Goal: Task Accomplishment & Management: Use online tool/utility

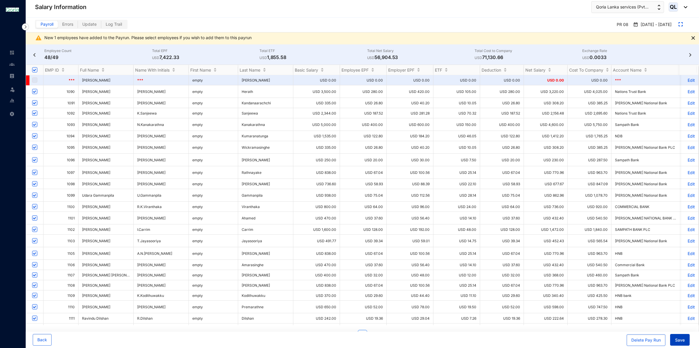
click at [687, 342] on button "Save" at bounding box center [680, 340] width 20 height 12
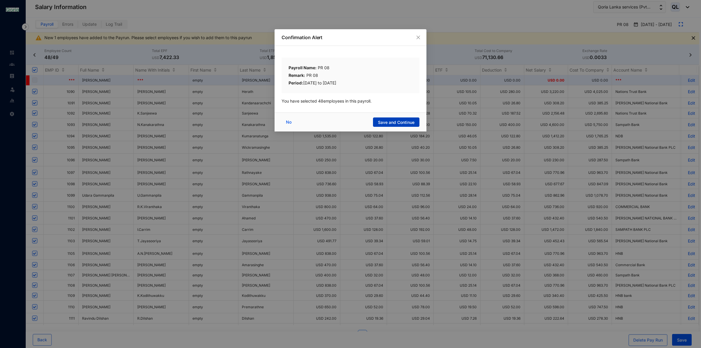
click at [387, 121] on span "Save and Continue" at bounding box center [396, 122] width 36 height 6
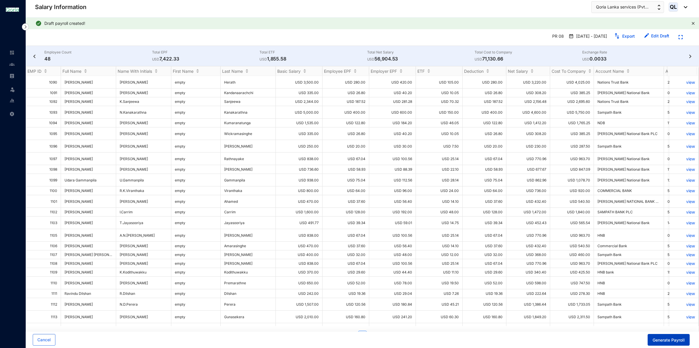
click at [664, 341] on span "Generate Payroll" at bounding box center [669, 340] width 32 height 6
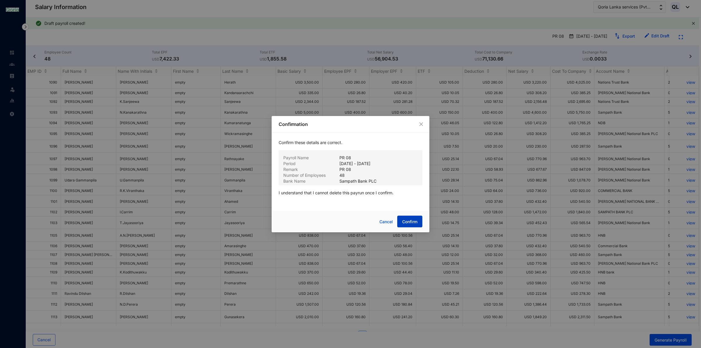
click at [417, 224] on span "Confirm" at bounding box center [409, 222] width 15 height 6
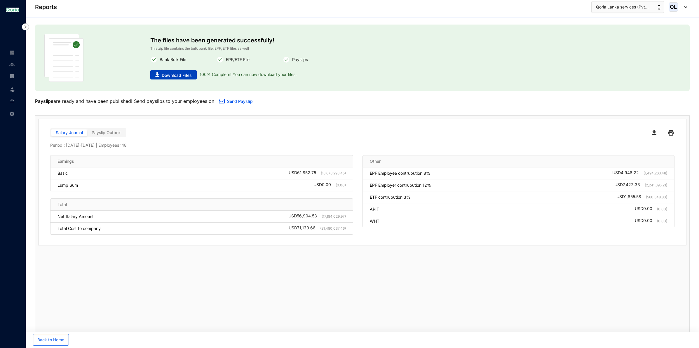
click at [194, 74] on button "Download Files" at bounding box center [173, 74] width 46 height 9
click at [62, 343] on button "Back to Home" at bounding box center [51, 340] width 36 height 12
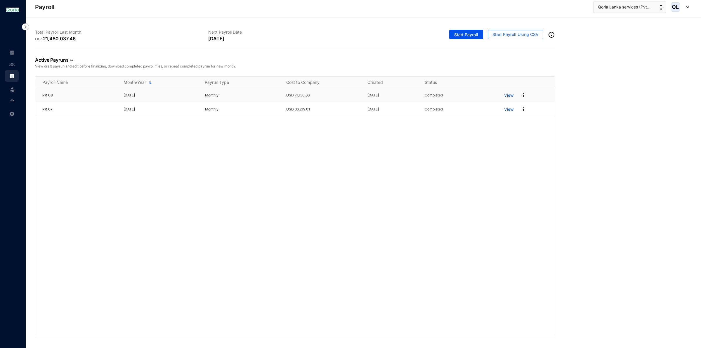
click at [521, 95] on img at bounding box center [523, 95] width 6 height 6
click at [459, 165] on div "PR [DATE] Monthly USD 71,130.66 [DATE] Completed View PR [DATE] Monthly USD 36,…" at bounding box center [294, 212] width 519 height 248
click at [12, 116] on img at bounding box center [11, 113] width 5 height 5
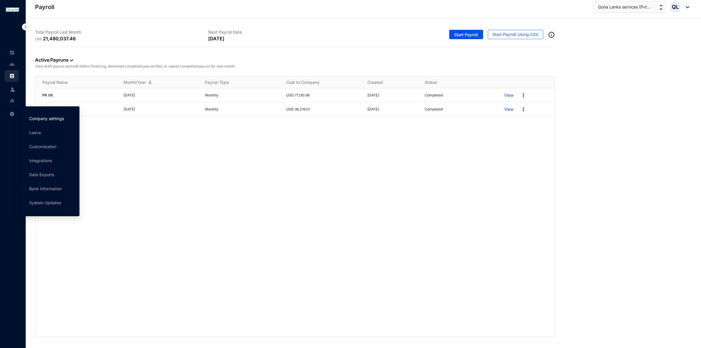
click at [37, 116] on link "Company settings" at bounding box center [46, 118] width 35 height 5
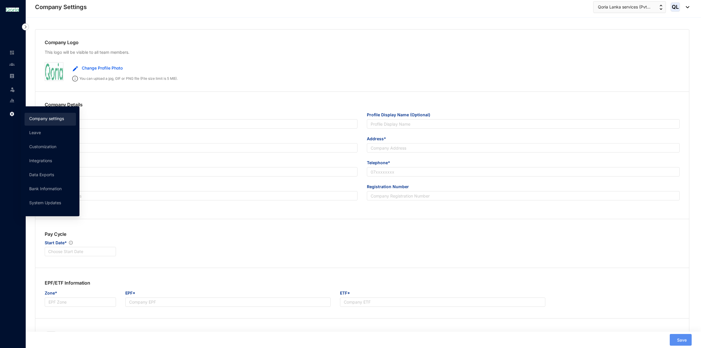
type input "Qoria Lanka services (Pvt) Ltd"
type input "[EMAIL_ADDRESS][DOMAIN_NAME]"
type input "[STREET_ADDRESS]."
type input "[PHONE_NUMBER]"
type input "A"
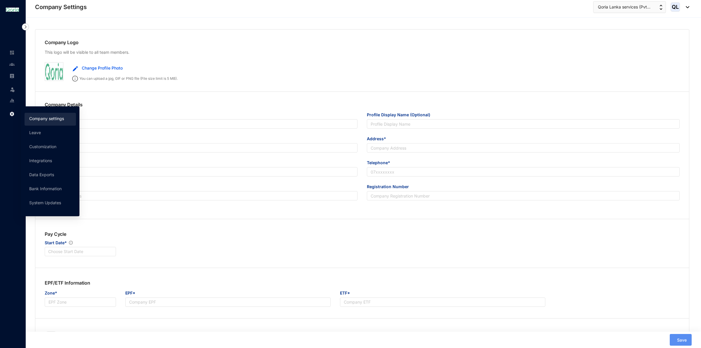
type input "0000"
type input "9"
radio input "true"
checkbox input "true"
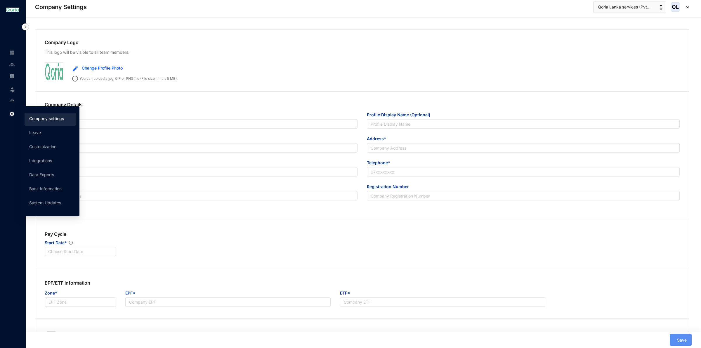
checkbox input "true"
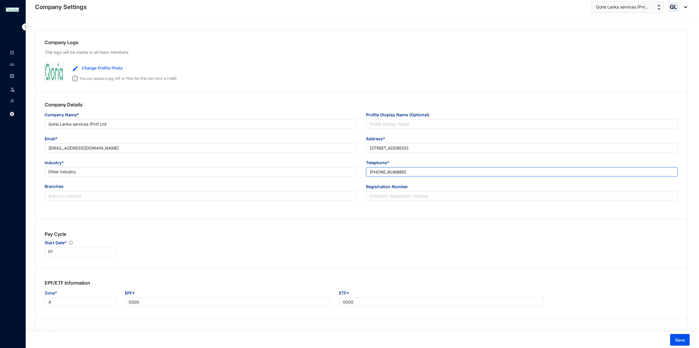
click at [423, 173] on input "[PHONE_NUMBER]" at bounding box center [522, 171] width 312 height 9
type input "[PHONE_NUMBER]"
drag, startPoint x: 432, startPoint y: 267, endPoint x: 431, endPoint y: 263, distance: 4.3
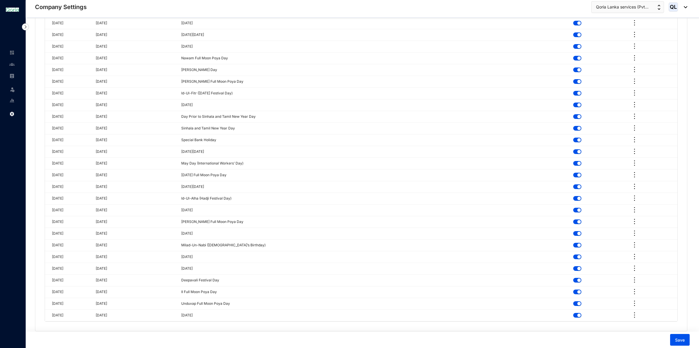
scroll to position [1496, 0]
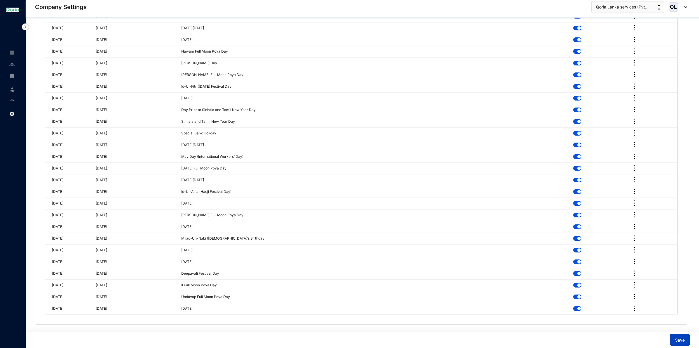
click at [674, 340] on button "Save" at bounding box center [680, 340] width 20 height 12
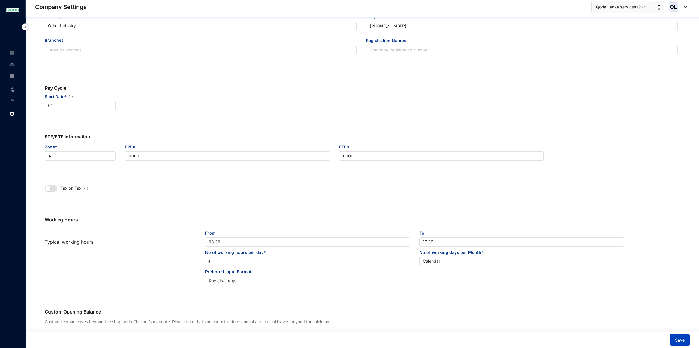
scroll to position [0, 0]
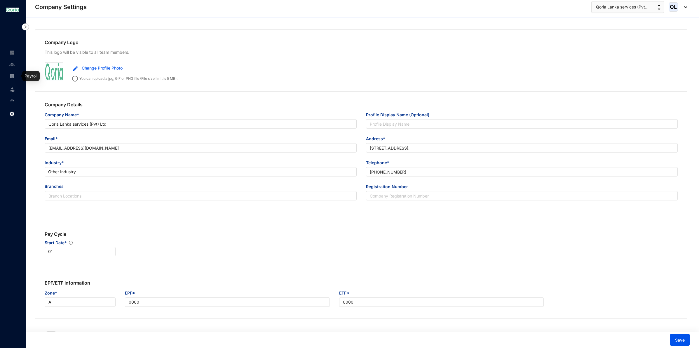
click at [14, 75] on img at bounding box center [11, 75] width 5 height 5
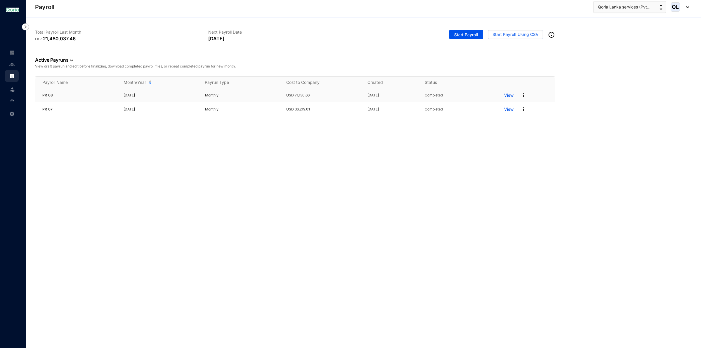
click at [522, 93] on img at bounding box center [523, 95] width 6 height 6
click at [506, 145] on p "Edit Pay Run" at bounding box center [500, 147] width 41 height 10
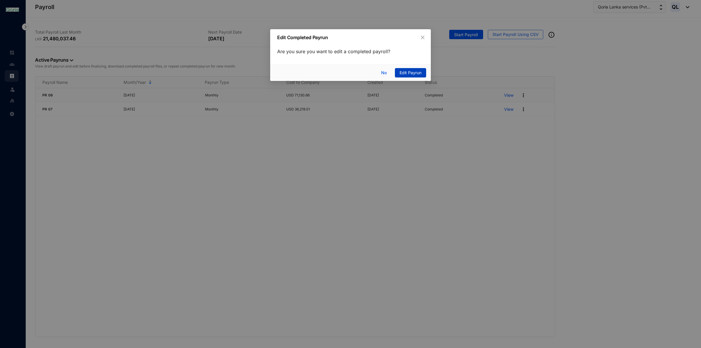
click at [408, 72] on span "Edit Payrun" at bounding box center [410, 72] width 22 height 6
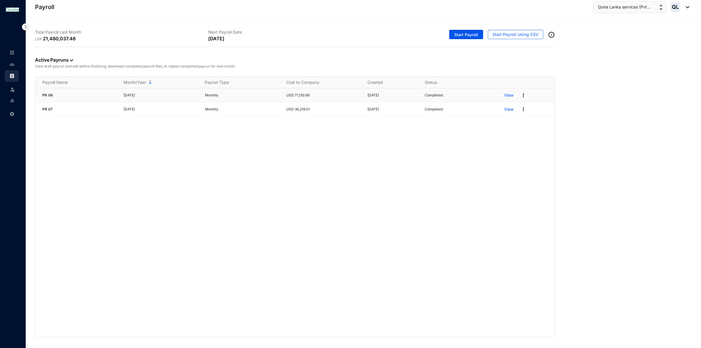
click at [524, 97] on img at bounding box center [523, 95] width 6 height 6
click at [517, 148] on p "Edit Pay Run" at bounding box center [500, 147] width 41 height 10
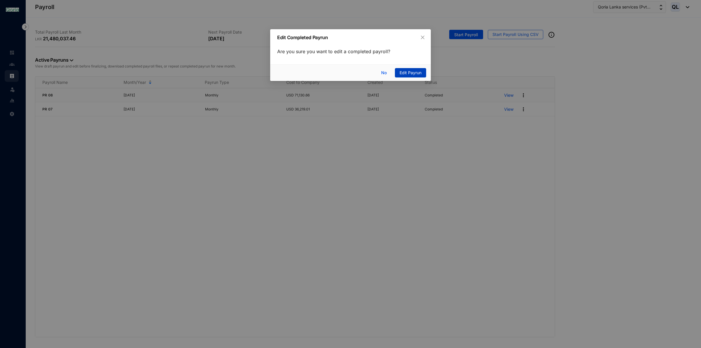
click at [416, 73] on span "Edit Payrun" at bounding box center [410, 72] width 22 height 6
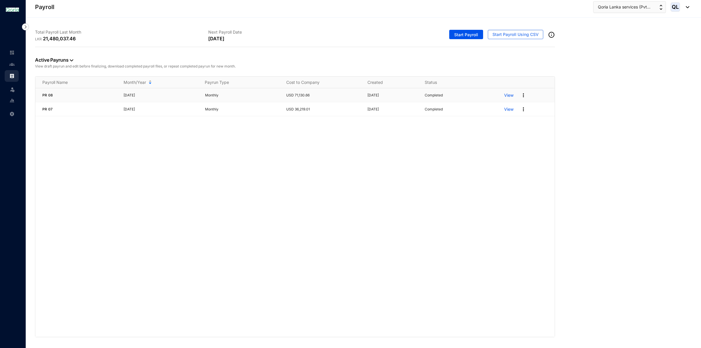
click at [510, 96] on p "View" at bounding box center [508, 95] width 9 height 6
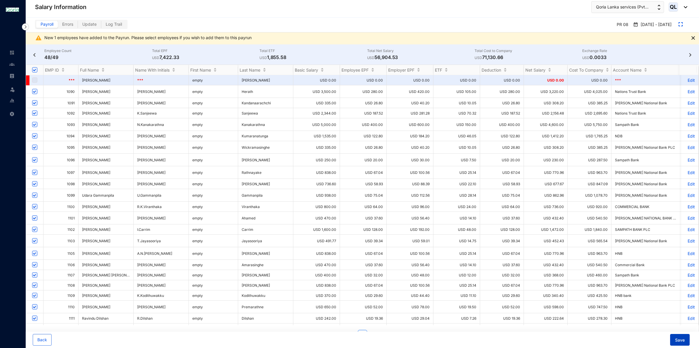
click at [675, 342] on span "Save" at bounding box center [680, 340] width 10 height 6
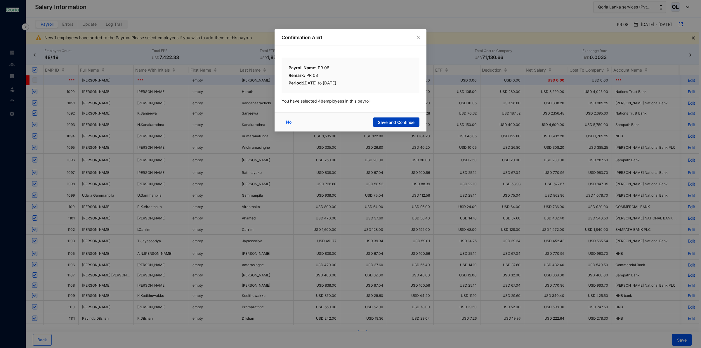
click at [405, 123] on span "Save and Continue" at bounding box center [396, 122] width 36 height 6
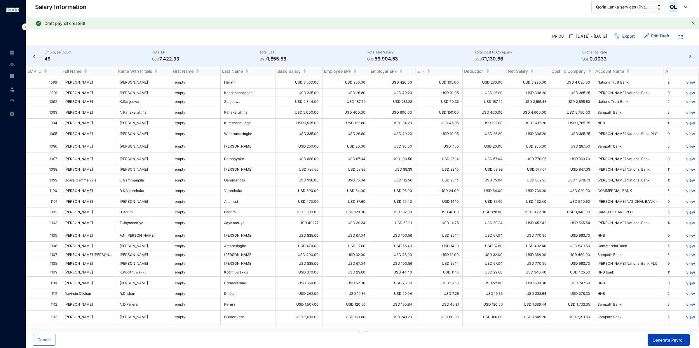
click at [659, 337] on span "Generate Payroll" at bounding box center [669, 340] width 32 height 6
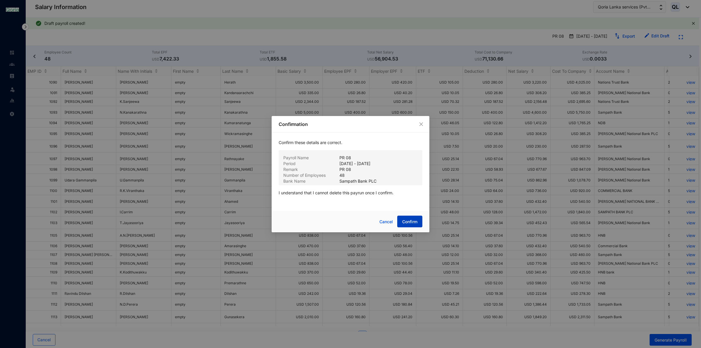
click at [415, 224] on span "Confirm" at bounding box center [409, 222] width 15 height 6
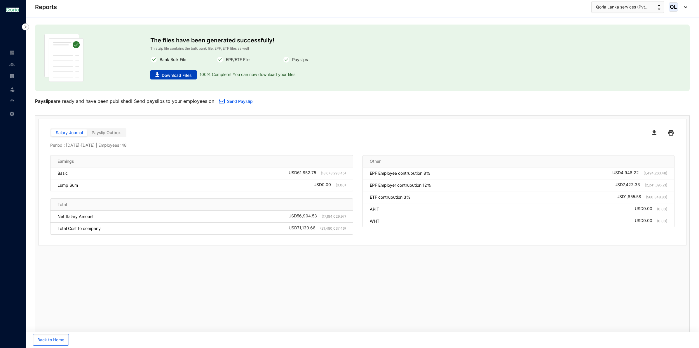
click at [183, 76] on span "Download Files" at bounding box center [177, 75] width 30 height 6
